Goal: Task Accomplishment & Management: Use online tool/utility

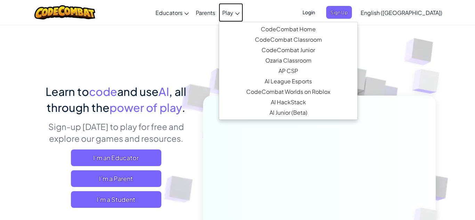
click at [243, 8] on link "Play" at bounding box center [231, 12] width 24 height 19
click at [233, 15] on span "Play" at bounding box center [227, 12] width 11 height 7
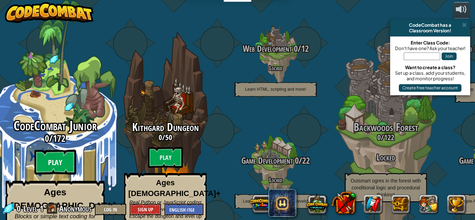
click at [51, 150] on btn "Play" at bounding box center [55, 162] width 42 height 25
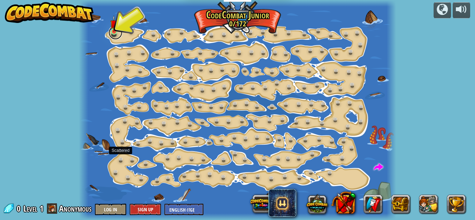
click at [120, 32] on link at bounding box center [116, 33] width 14 height 14
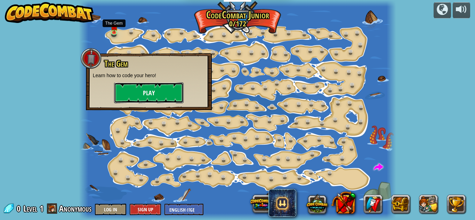
click at [157, 91] on button "Play" at bounding box center [149, 92] width 70 height 21
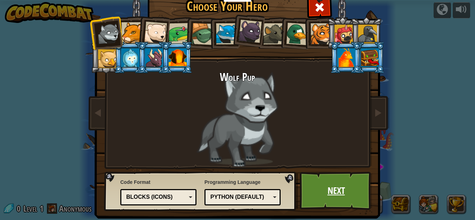
click at [363, 206] on link "Next" at bounding box center [336, 191] width 73 height 38
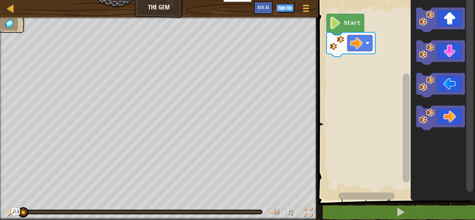
click at [336, 25] on image "Blockly Workspace" at bounding box center [335, 23] width 12 height 13
click at [445, 54] on icon "Blockly Workspace" at bounding box center [440, 52] width 49 height 24
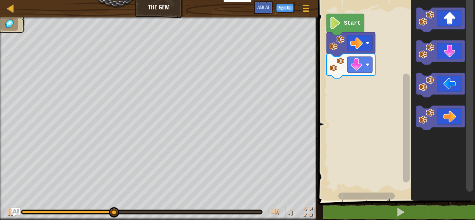
click at [457, 120] on icon "Blockly Workspace" at bounding box center [440, 118] width 49 height 24
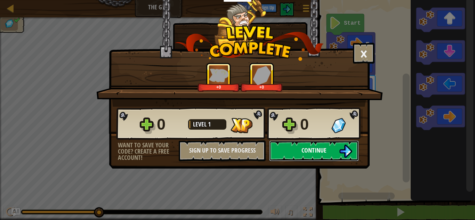
click at [300, 150] on button "Continue" at bounding box center [314, 150] width 90 height 21
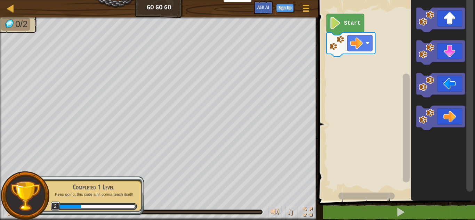
click at [350, 27] on icon "Blockly Workspace" at bounding box center [346, 24] width 38 height 21
click at [345, 27] on icon "Blockly Workspace" at bounding box center [346, 24] width 38 height 21
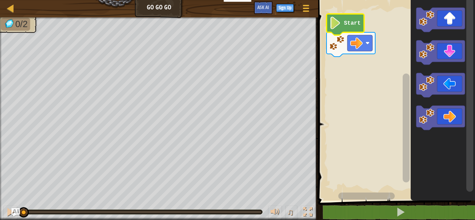
click at [459, 117] on icon "Blockly Workspace" at bounding box center [440, 118] width 49 height 24
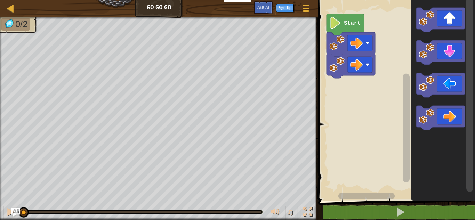
click at [335, 22] on image "Blockly Workspace" at bounding box center [335, 23] width 12 height 13
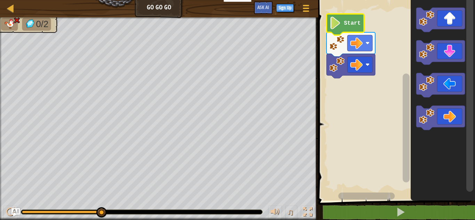
click at [441, 83] on icon "Blockly Workspace" at bounding box center [440, 85] width 49 height 24
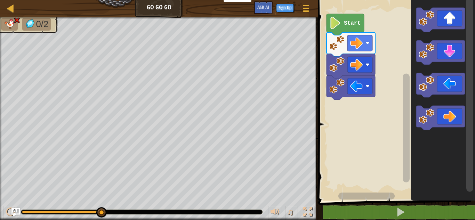
click at [445, 21] on icon "Blockly Workspace" at bounding box center [440, 20] width 49 height 24
click at [454, 115] on icon "Blockly Workspace" at bounding box center [440, 118] width 49 height 24
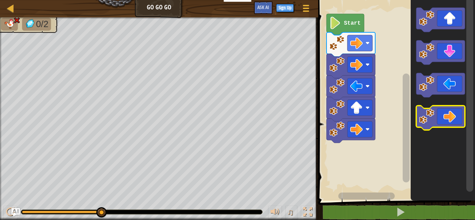
click at [453, 122] on icon "Blockly Workspace" at bounding box center [440, 118] width 49 height 24
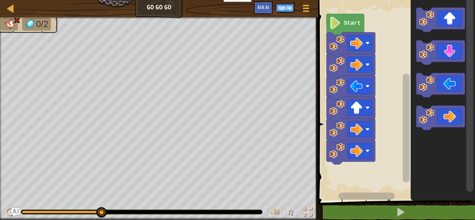
click at [448, 121] on icon "Blockly Workspace" at bounding box center [440, 118] width 49 height 24
click at [360, 24] on text "Start" at bounding box center [352, 23] width 17 height 6
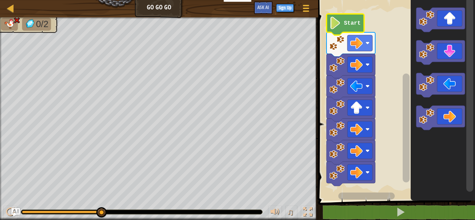
click at [341, 26] on icon "Blockly Workspace" at bounding box center [346, 24] width 38 height 21
click at [331, 28] on image "Blockly Workspace" at bounding box center [335, 23] width 12 height 13
click at [338, 26] on image "Blockly Workspace" at bounding box center [335, 23] width 12 height 13
click at [358, 25] on text "Start" at bounding box center [352, 23] width 17 height 6
click at [353, 38] on image "Blockly Workspace" at bounding box center [356, 43] width 13 height 13
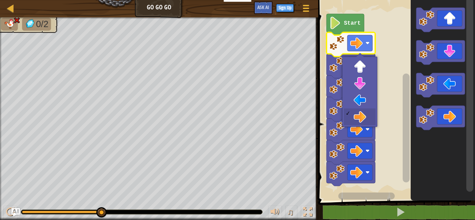
click at [354, 35] on rect "Blockly Workspace" at bounding box center [359, 43] width 25 height 16
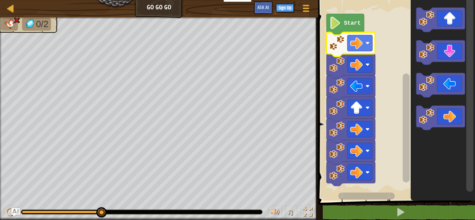
click at [340, 29] on image "Blockly Workspace" at bounding box center [335, 23] width 12 height 13
click at [340, 19] on image "Blockly Workspace" at bounding box center [335, 23] width 12 height 13
click at [352, 13] on rect "Blockly Workspace" at bounding box center [395, 99] width 159 height 204
click at [361, 55] on icon "Blockly Workspace" at bounding box center [351, 66] width 49 height 24
click at [355, 67] on image "Blockly Workspace" at bounding box center [356, 64] width 13 height 13
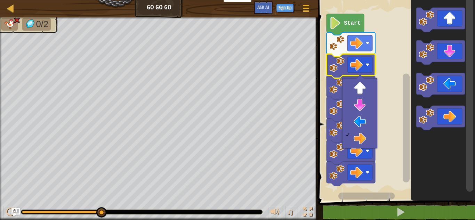
click at [329, 26] on icon "Blockly Workspace" at bounding box center [346, 24] width 38 height 21
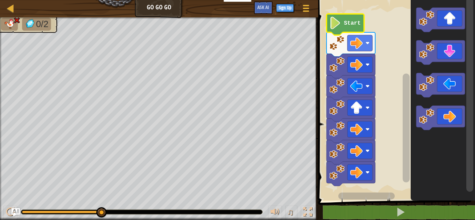
click at [332, 23] on image "Blockly Workspace" at bounding box center [335, 23] width 12 height 13
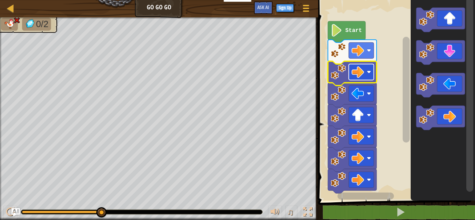
click at [352, 72] on image "Blockly Workspace" at bounding box center [358, 72] width 13 height 13
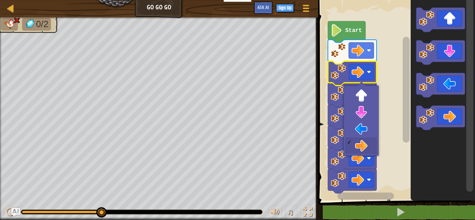
click at [342, 76] on image "Blockly Workspace" at bounding box center [338, 71] width 15 height 15
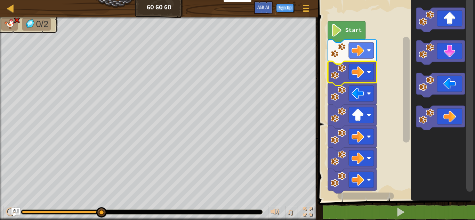
click at [336, 100] on image "Blockly Workspace" at bounding box center [338, 93] width 15 height 15
click at [342, 120] on image "Blockly Workspace" at bounding box center [338, 114] width 15 height 15
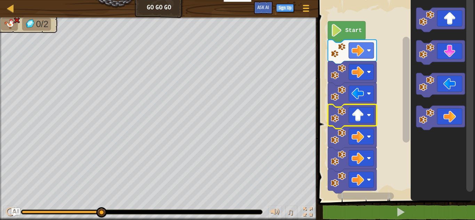
click at [344, 134] on image "Blockly Workspace" at bounding box center [338, 136] width 15 height 15
click at [340, 164] on image "Blockly Workspace" at bounding box center [338, 158] width 15 height 15
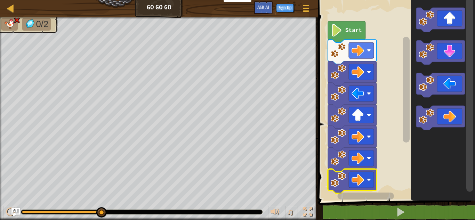
click at [339, 178] on image "Blockly Workspace" at bounding box center [338, 179] width 15 height 15
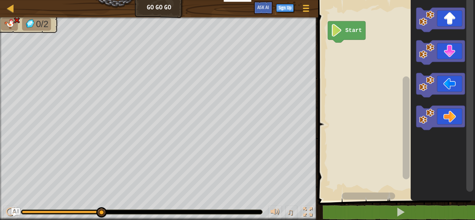
click at [344, 21] on rect "Blockly Workspace" at bounding box center [395, 99] width 159 height 204
click at [344, 22] on icon "Blockly Workspace" at bounding box center [347, 31] width 38 height 21
